Goal: Navigation & Orientation: Find specific page/section

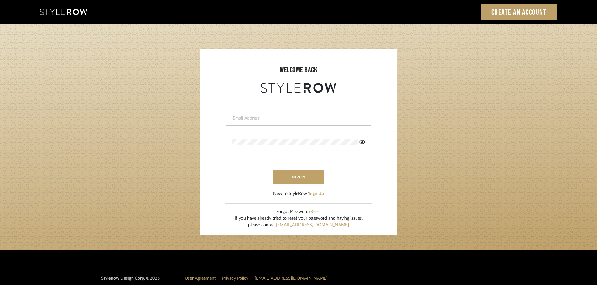
click at [296, 122] on div at bounding box center [299, 118] width 146 height 16
click at [313, 121] on input "h" at bounding box center [293, 118] width 123 height 6
type input "hector@khrystentaylor.com"
click at [298, 173] on button "sign in" at bounding box center [299, 177] width 50 height 15
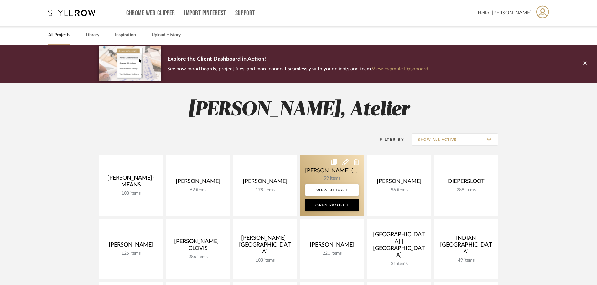
scroll to position [31, 0]
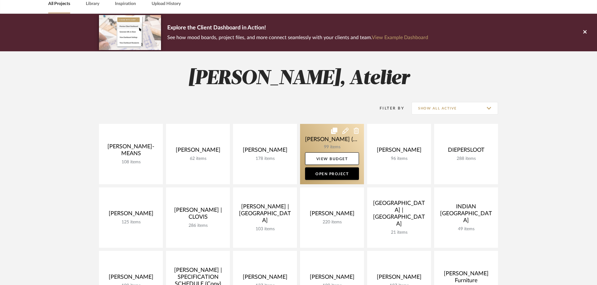
click at [343, 145] on link at bounding box center [332, 154] width 64 height 60
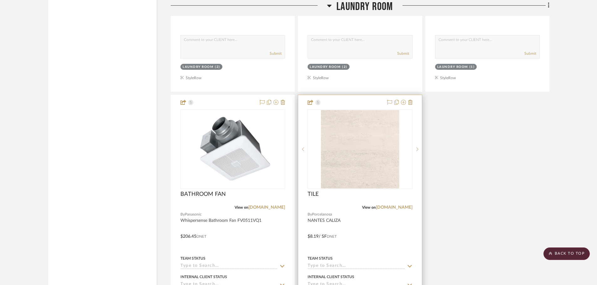
scroll to position [1723, 0]
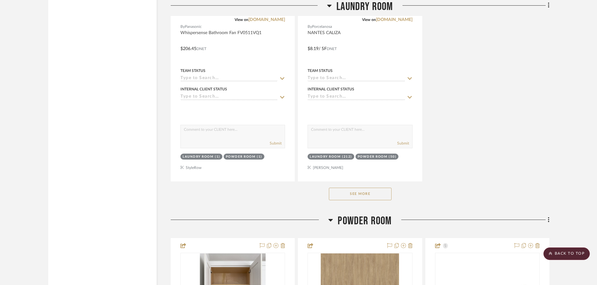
drag, startPoint x: 344, startPoint y: 170, endPoint x: 344, endPoint y: 174, distance: 3.8
click at [344, 182] on div "See More" at bounding box center [360, 194] width 379 height 25
click at [344, 188] on button "See More" at bounding box center [360, 194] width 63 height 13
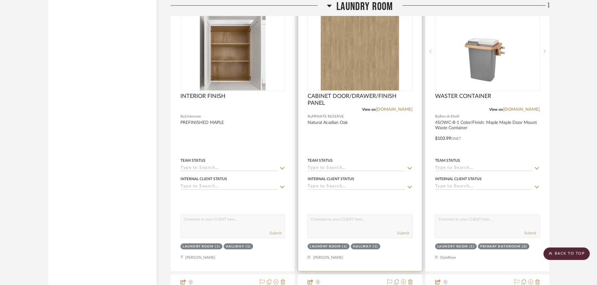
scroll to position [2131, 0]
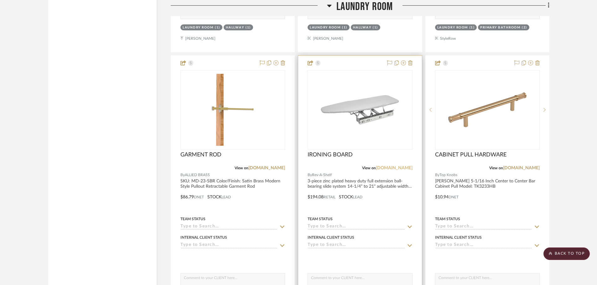
click at [406, 166] on link "build.com" at bounding box center [394, 168] width 37 height 4
